Goal: Task Accomplishment & Management: Manage account settings

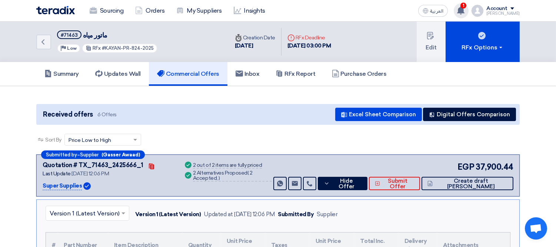
click at [467, 8] on span "1" at bounding box center [464, 6] width 6 height 6
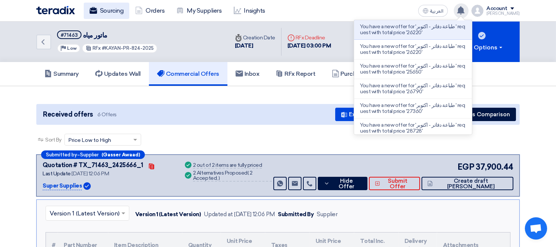
click at [105, 6] on link "Sourcing" at bounding box center [107, 11] width 46 height 16
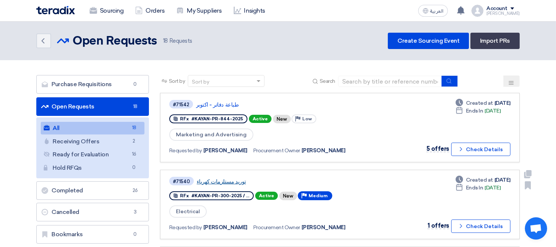
click at [231, 178] on link "توريد مستلزمات كهرباء" at bounding box center [289, 181] width 185 height 7
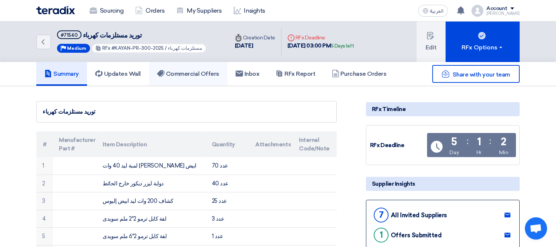
click at [175, 68] on link "Commercial Offers" at bounding box center [188, 74] width 79 height 24
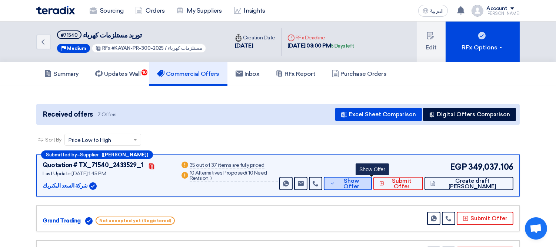
click at [366, 182] on span "Show Offer" at bounding box center [351, 183] width 29 height 11
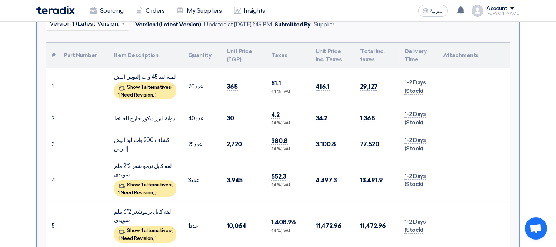
scroll to position [225, 0]
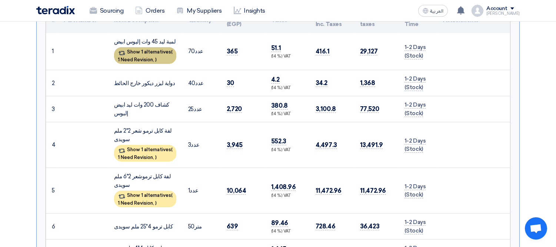
click at [154, 57] on span "1 Need Revision," at bounding box center [136, 60] width 36 height 6
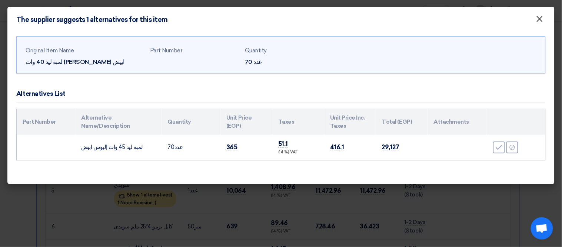
click at [535, 18] on button "×" at bounding box center [539, 19] width 19 height 15
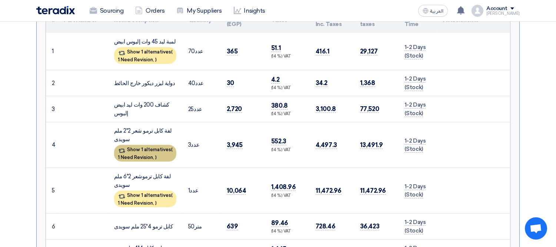
click at [136, 145] on div "Show 1 alternatives ( 1 Need Revision, )" at bounding box center [145, 153] width 62 height 17
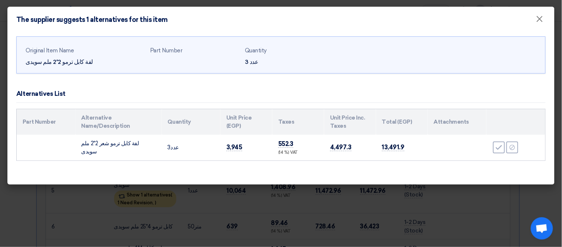
click at [32, 201] on modal-container "The supplier suggests 1 alternatives for this item × Original Item Name لفة كاب…" at bounding box center [281, 123] width 562 height 247
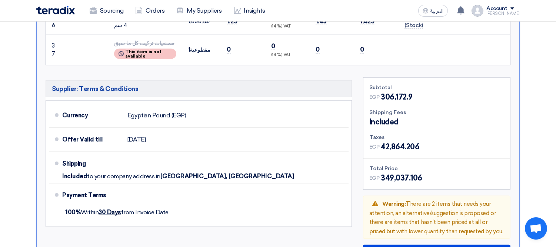
scroll to position [1378, 0]
